Goal: Information Seeking & Learning: Learn about a topic

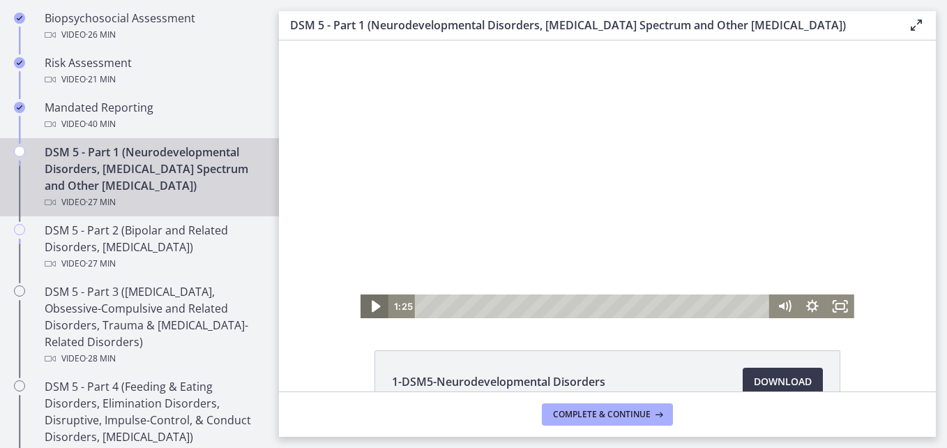
click at [372, 307] on icon "Play Video" at bounding box center [376, 306] width 8 height 12
click at [829, 307] on icon "Fullscreen" at bounding box center [840, 306] width 28 height 24
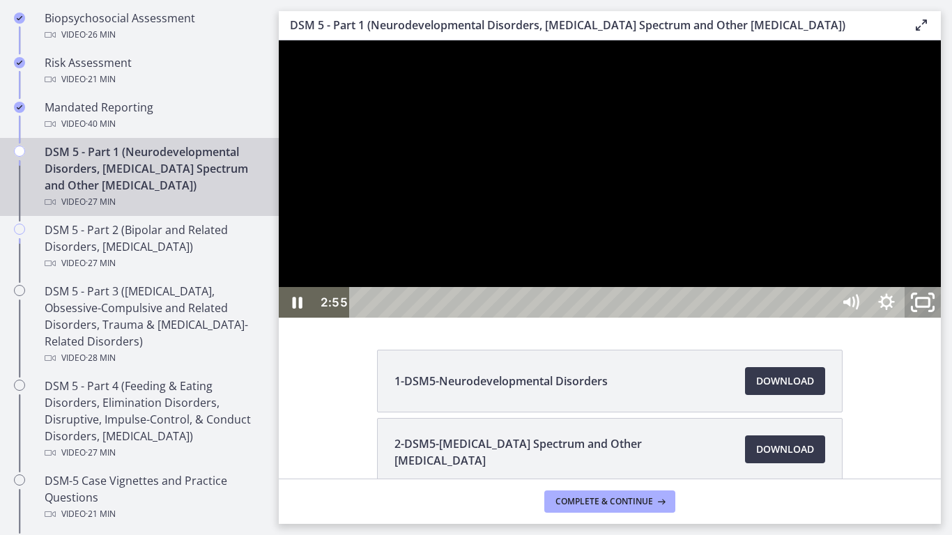
click at [945, 321] on icon "Unfullscreen" at bounding box center [922, 302] width 43 height 37
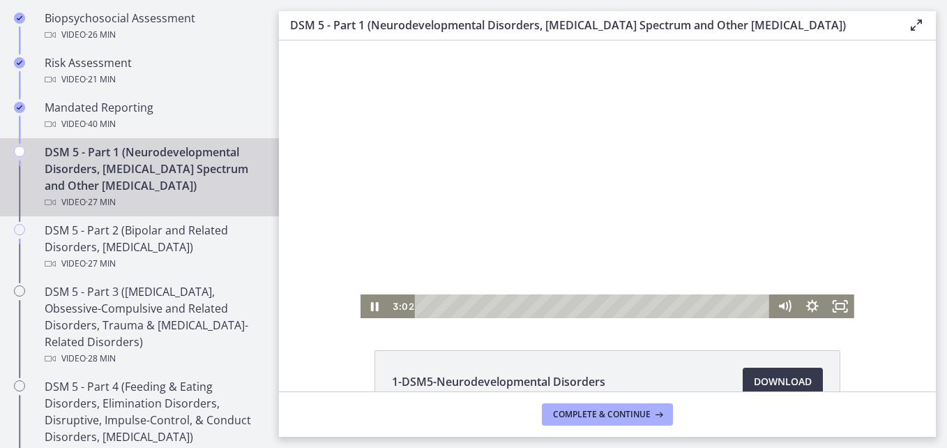
click at [615, 339] on div "1-DSM5-Neurodevelopmental Disorders Download Opens in a new window 2-DSM5-[MEDI…" at bounding box center [607, 215] width 657 height 351
click at [839, 310] on icon "Fullscreen" at bounding box center [839, 306] width 33 height 29
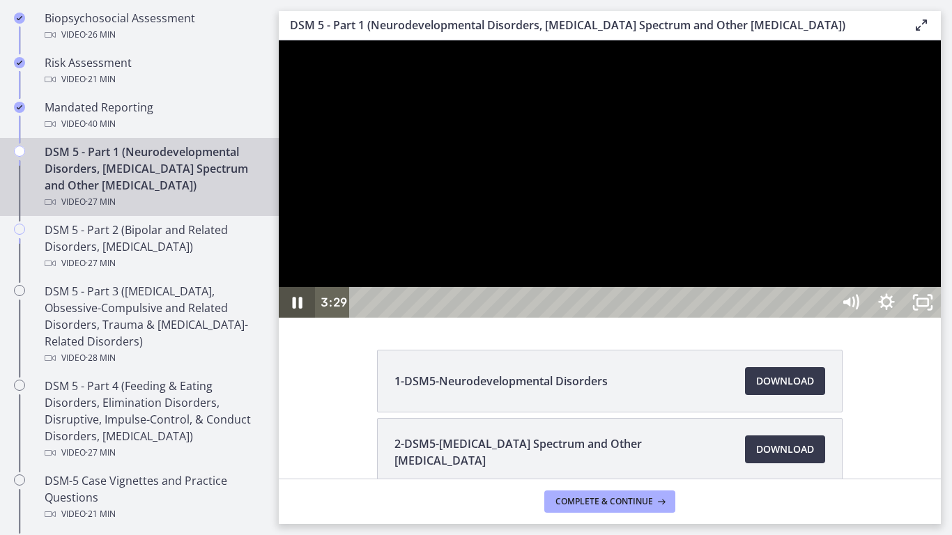
click at [293, 309] on icon "Pause" at bounding box center [298, 303] width 10 height 12
click at [302, 321] on icon "Play Video" at bounding box center [298, 302] width 43 height 37
click at [930, 307] on rect "Unfullscreen" at bounding box center [923, 302] width 13 height 8
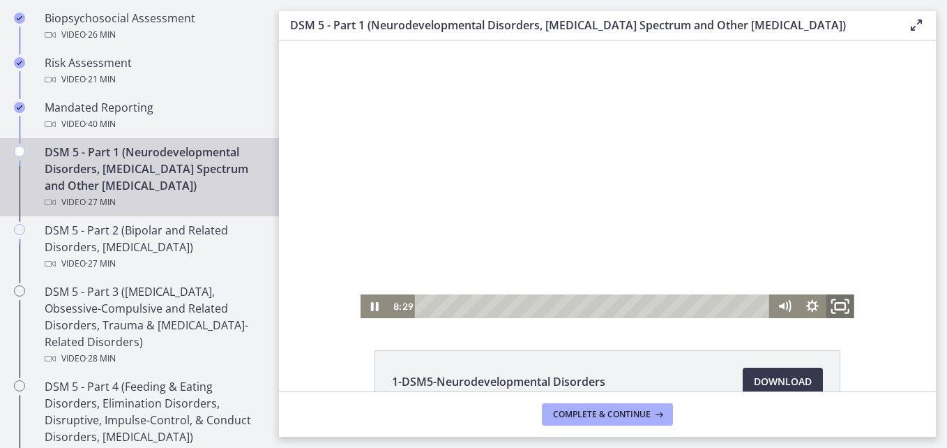
click at [836, 308] on icon "Fullscreen" at bounding box center [839, 306] width 33 height 29
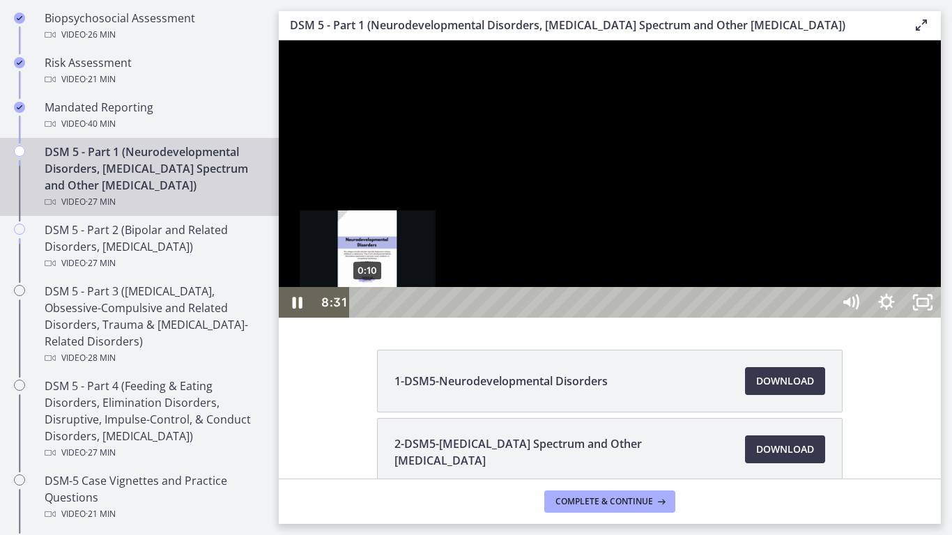
click at [368, 318] on div "0:10" at bounding box center [593, 302] width 461 height 31
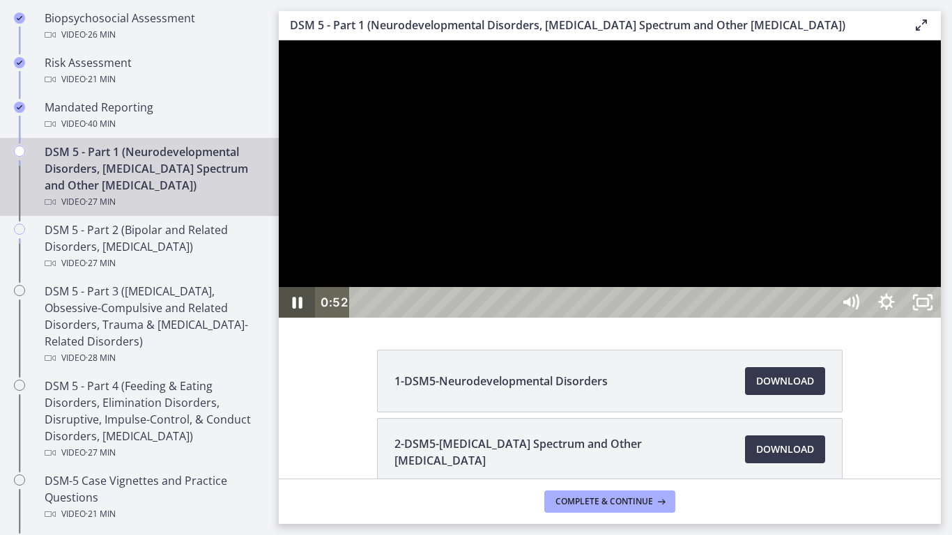
click at [299, 309] on icon "Pause" at bounding box center [298, 303] width 10 height 12
click at [287, 318] on icon "Play Video" at bounding box center [298, 302] width 36 height 31
click at [941, 318] on icon "Unfullscreen" at bounding box center [923, 302] width 36 height 31
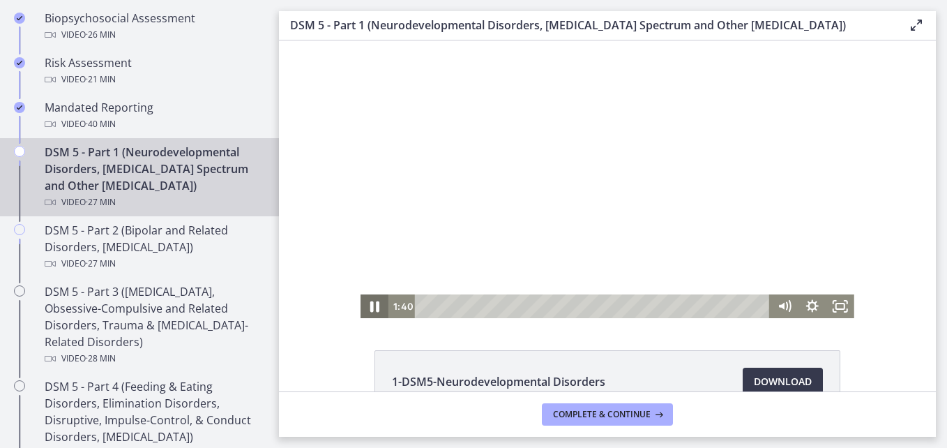
click at [370, 307] on icon "Pause" at bounding box center [374, 306] width 33 height 29
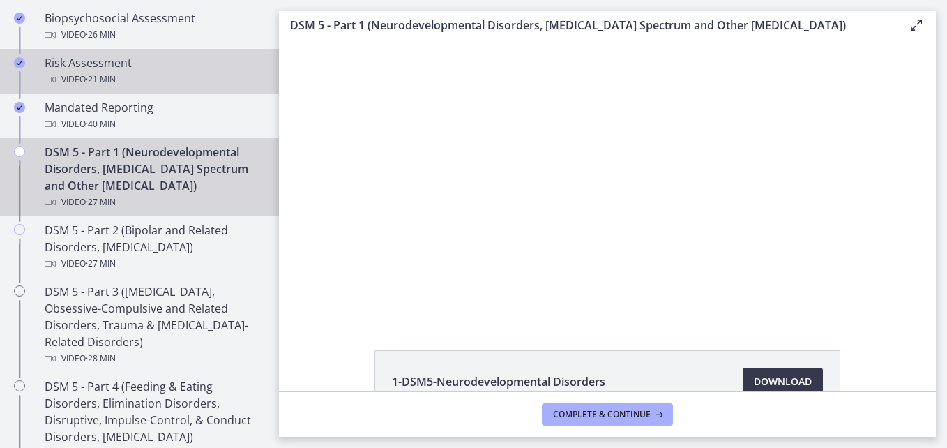
click at [93, 67] on div "Risk Assessment Video · 21 min" at bounding box center [153, 70] width 217 height 33
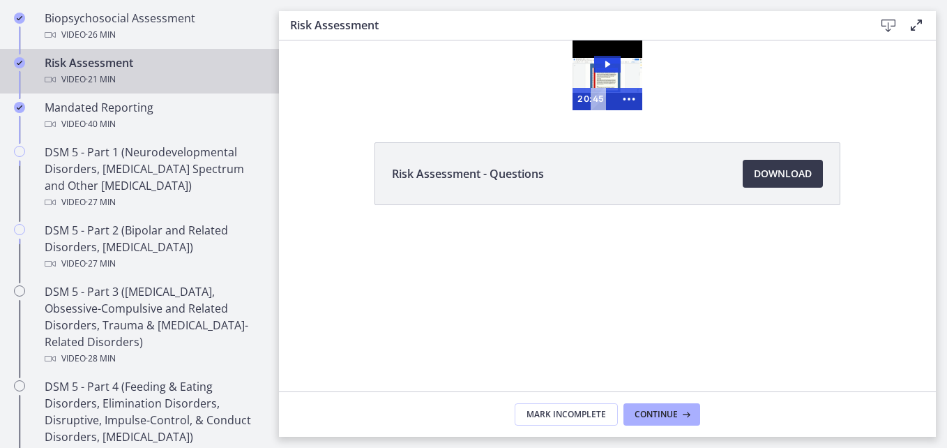
click at [606, 44] on img at bounding box center [607, 75] width 70 height 70
click at [606, 67] on div at bounding box center [607, 75] width 70 height 70
click at [628, 103] on icon "Show more buttons" at bounding box center [629, 99] width 32 height 26
click at [597, 96] on icon "Fullscreen" at bounding box center [602, 99] width 32 height 26
